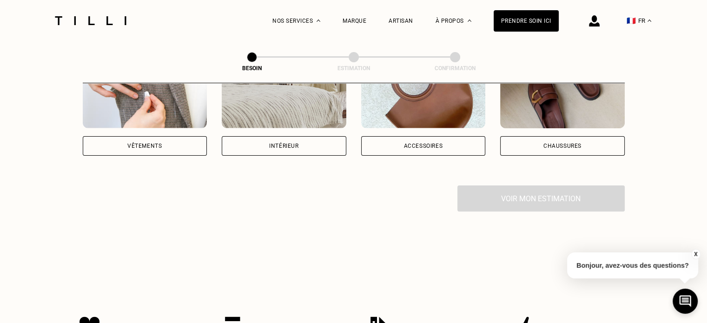
scroll to position [155, 0]
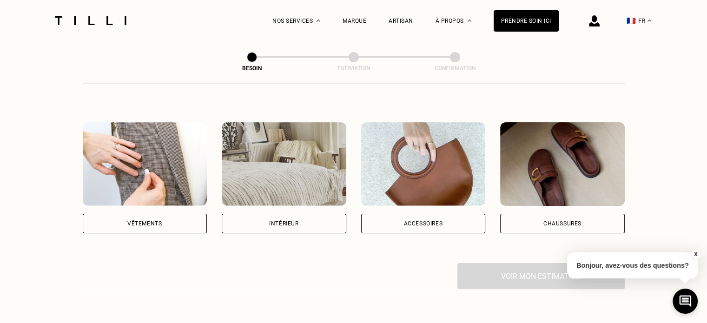
click at [121, 214] on div "Vêtements" at bounding box center [145, 224] width 125 height 20
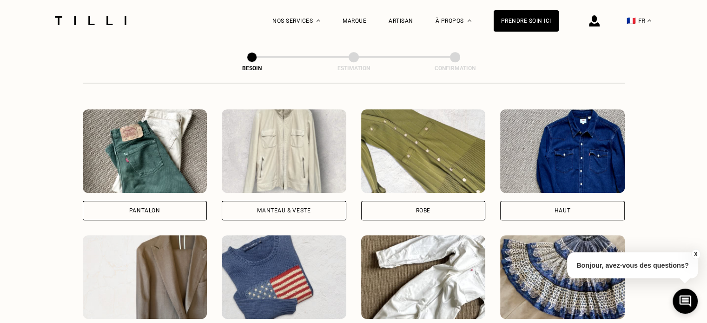
scroll to position [380, 0]
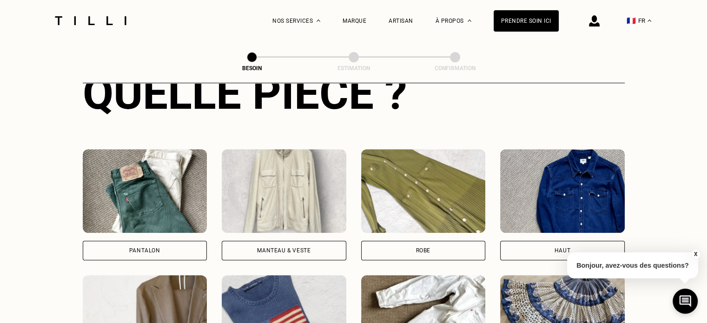
click at [131, 248] on div "Pantalon" at bounding box center [144, 251] width 31 height 6
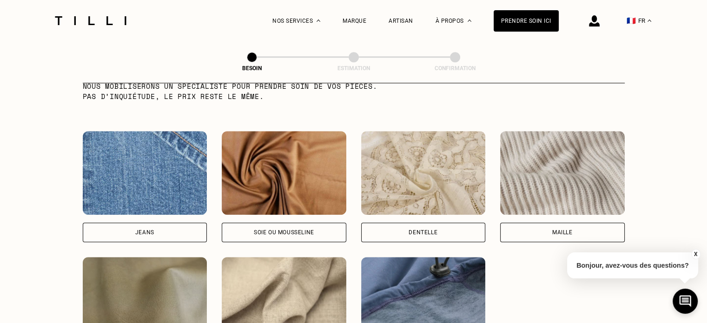
scroll to position [1040, 0]
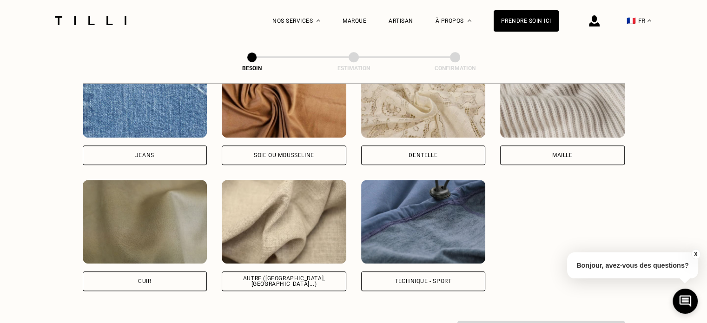
click at [274, 277] on div "Autre ([GEOGRAPHIC_DATA], [GEOGRAPHIC_DATA]...)" at bounding box center [284, 281] width 125 height 20
select select "FR"
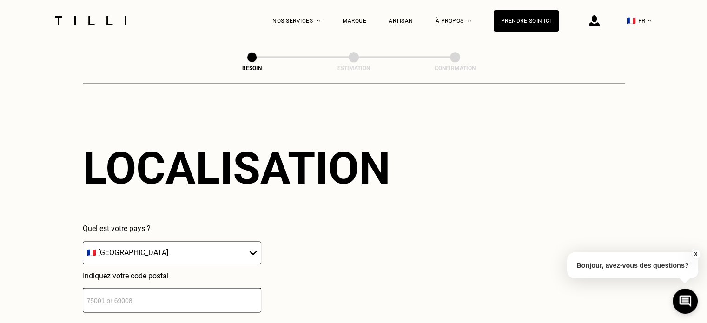
scroll to position [1326, 0]
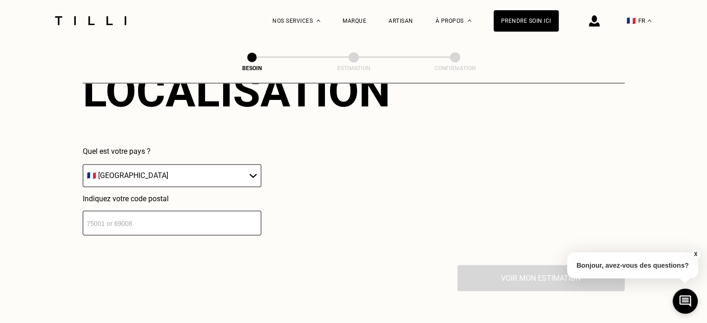
click at [202, 223] on input "number" at bounding box center [172, 223] width 178 height 25
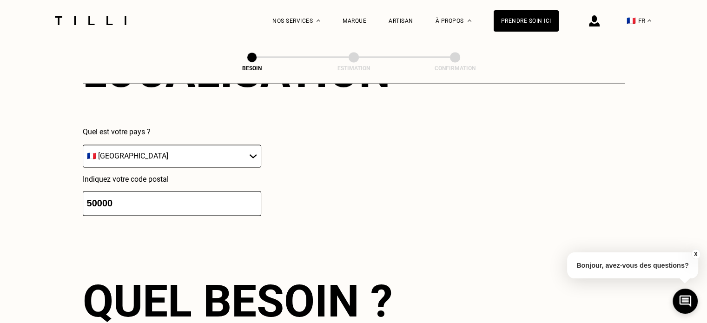
scroll to position [1325, 0]
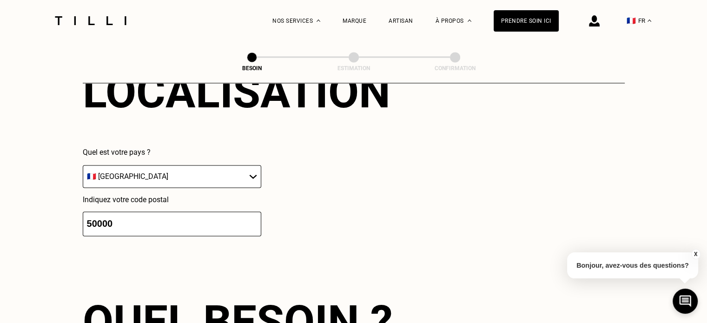
click at [144, 212] on input "50000" at bounding box center [172, 223] width 178 height 25
type input "50000"
click at [131, 255] on div "Localisation Quel est votre pays ? 🇩🇪 [GEOGRAPHIC_DATA] 🇦🇹 [GEOGRAPHIC_DATA] 🇧🇪…" at bounding box center [354, 151] width 542 height 230
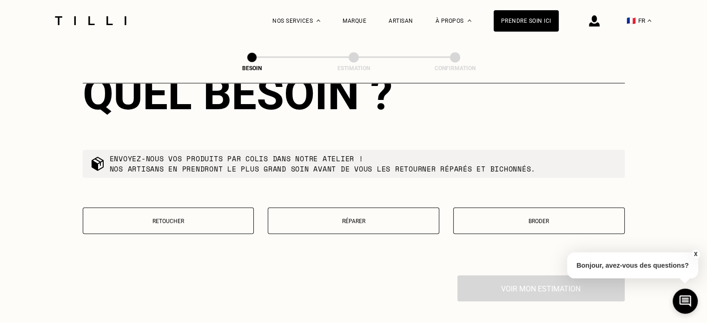
scroll to position [1557, 0]
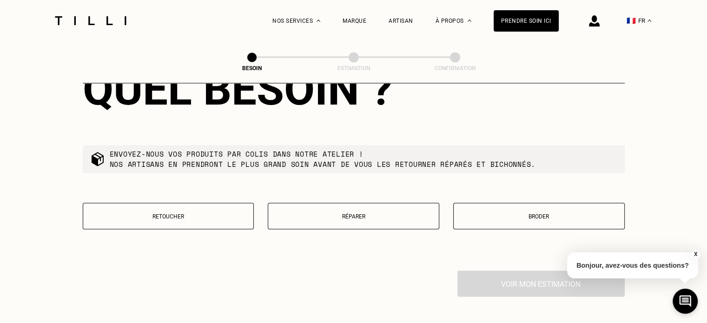
click at [141, 213] on p "Retoucher" at bounding box center [168, 216] width 161 height 7
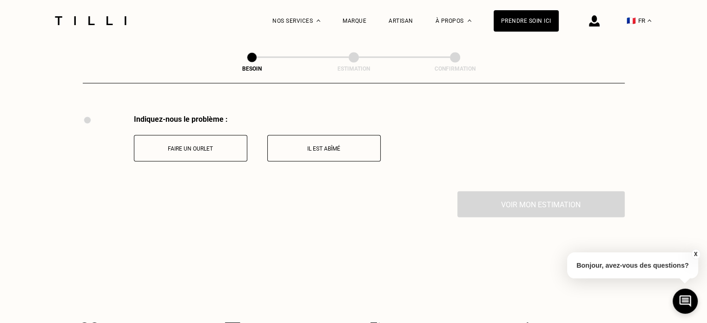
scroll to position [1718, 0]
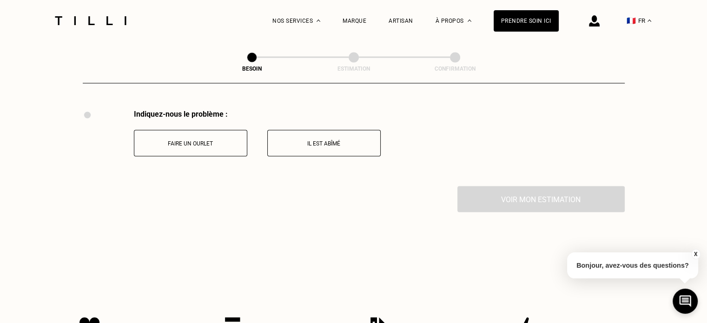
click at [187, 147] on button "Faire un ourlet" at bounding box center [190, 143] width 113 height 26
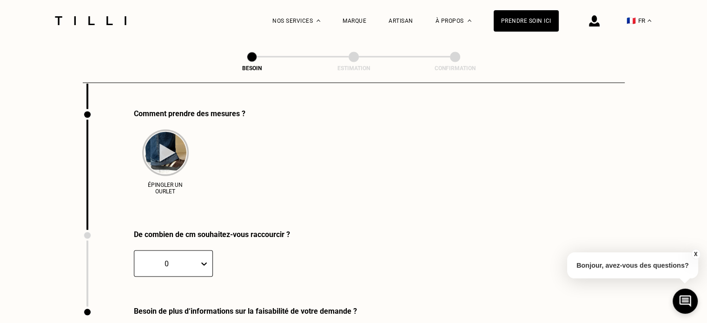
scroll to position [1795, 0]
click at [161, 146] on img at bounding box center [165, 152] width 46 height 46
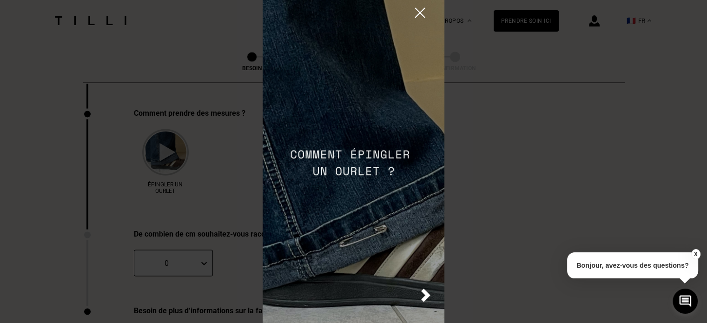
click at [422, 296] on img at bounding box center [425, 295] width 9 height 13
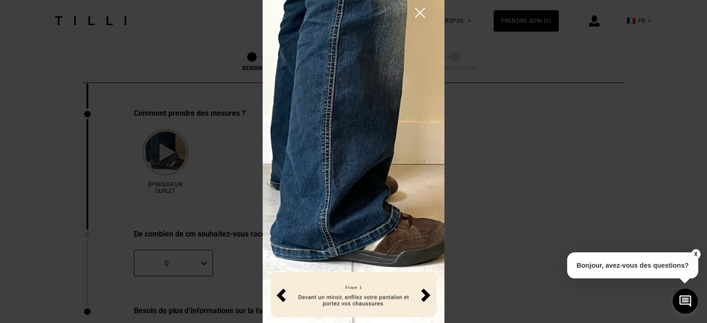
click at [423, 297] on img at bounding box center [425, 295] width 9 height 13
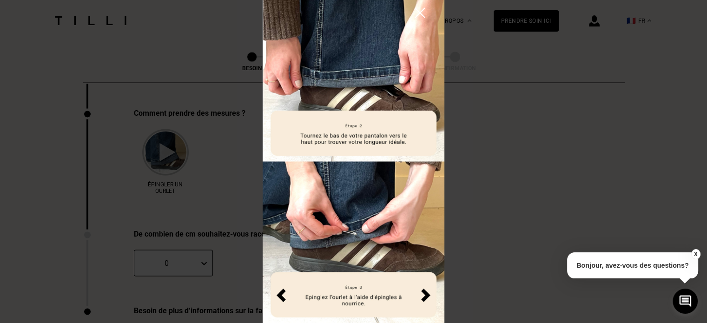
click at [423, 297] on img at bounding box center [425, 295] width 9 height 13
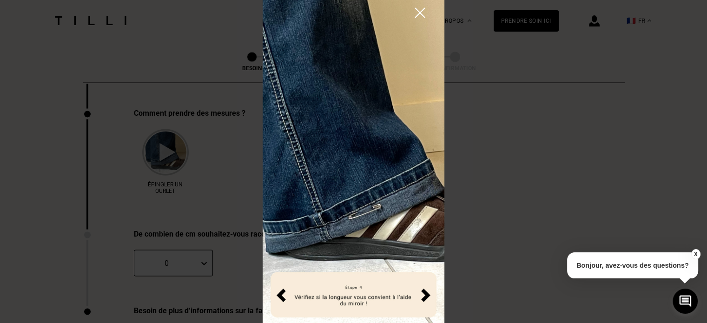
click at [422, 297] on img at bounding box center [425, 295] width 9 height 13
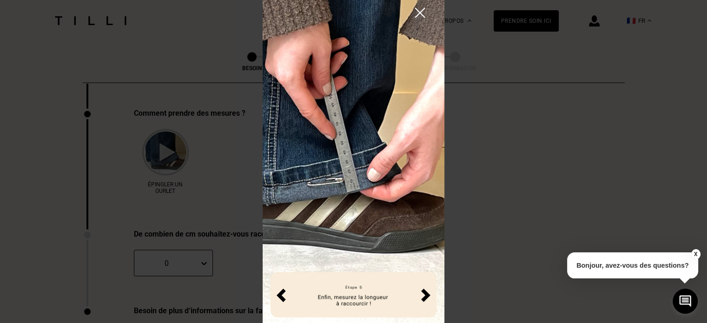
click at [422, 297] on img at bounding box center [425, 295] width 9 height 13
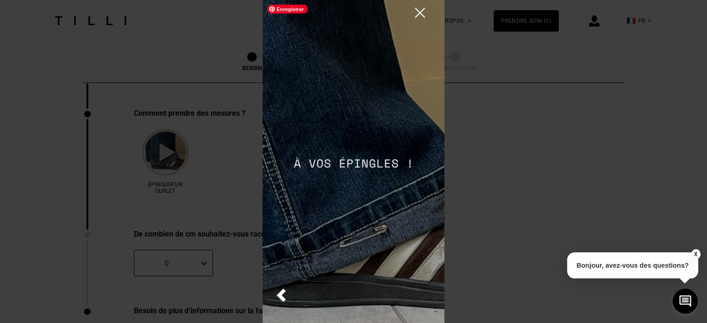
click at [421, 11] on img at bounding box center [420, 13] width 16 height 16
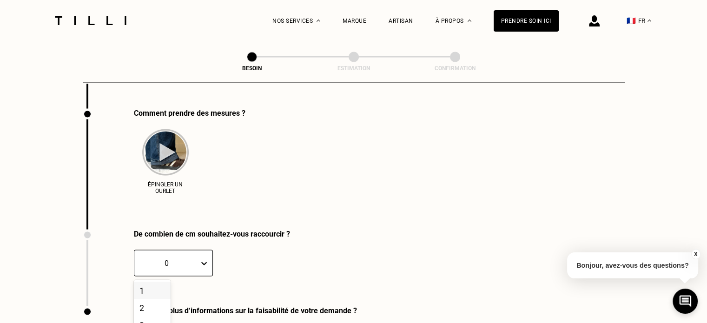
scroll to position [1892, 0]
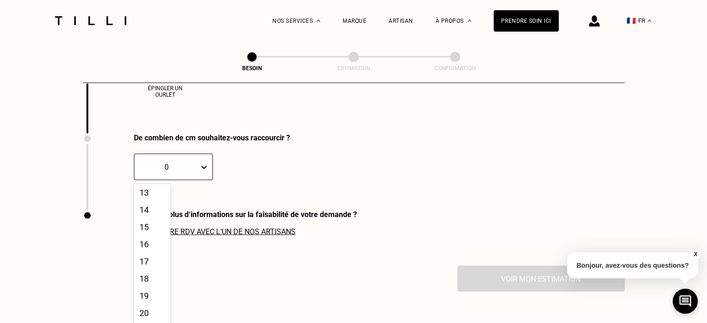
scroll to position [136, 0]
click at [148, 249] on div "12" at bounding box center [152, 247] width 37 height 17
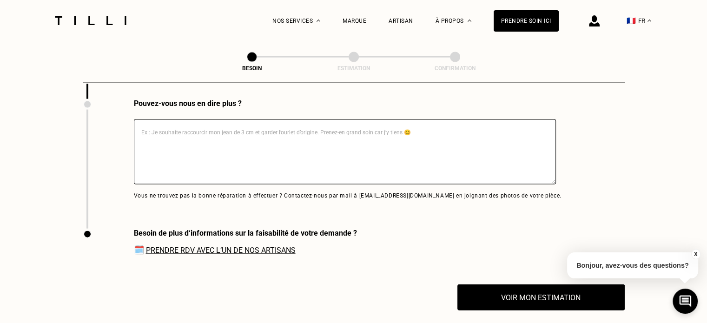
scroll to position [2046, 0]
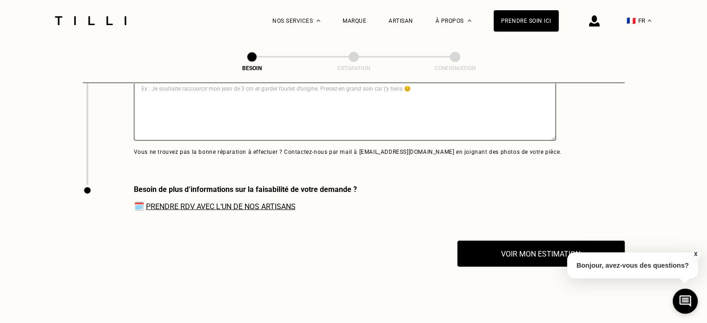
click at [211, 204] on link "Prendre RDV avec l‘un de nos artisans" at bounding box center [221, 206] width 150 height 9
click at [83, 24] on img at bounding box center [91, 20] width 78 height 9
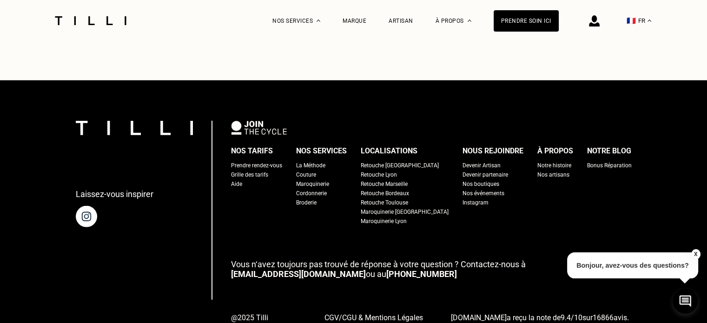
scroll to position [2402, 0]
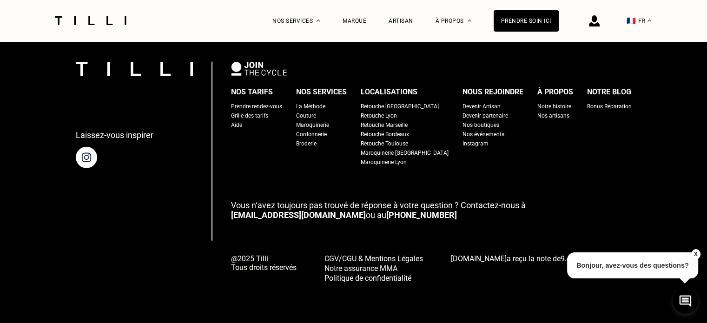
click at [391, 111] on div "Retouche [GEOGRAPHIC_DATA]" at bounding box center [400, 106] width 78 height 9
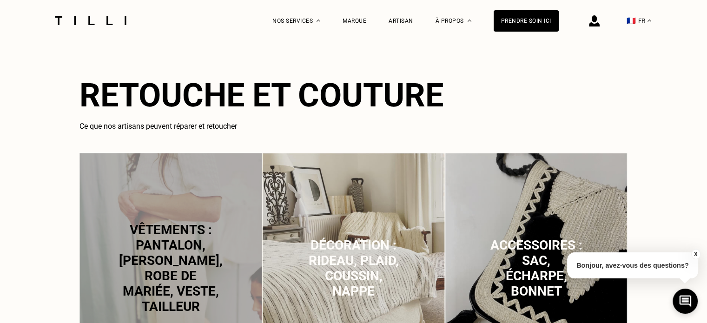
scroll to position [542, 0]
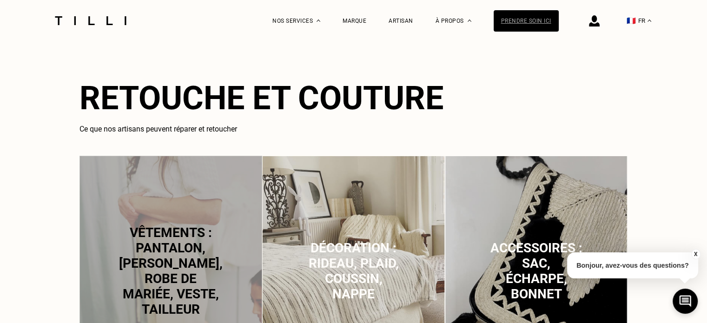
click at [545, 19] on div "Prendre soin ici" at bounding box center [526, 20] width 65 height 21
